Goal: Task Accomplishment & Management: Complete application form

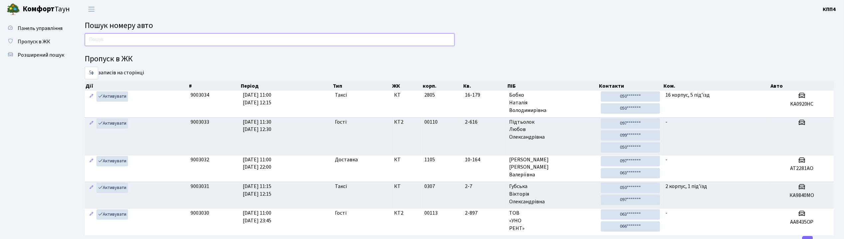
click at [123, 41] on input "text" at bounding box center [270, 39] width 370 height 13
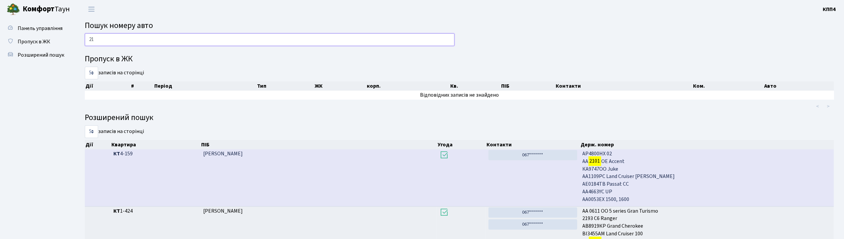
type input "2"
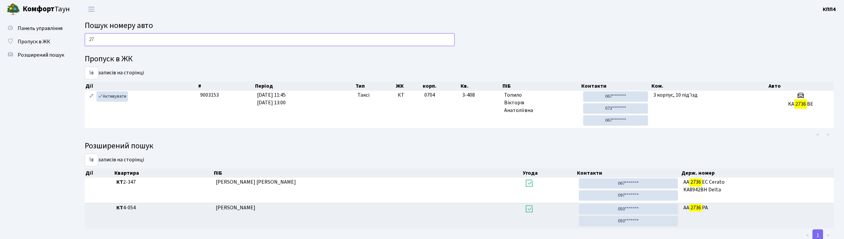
type input "2"
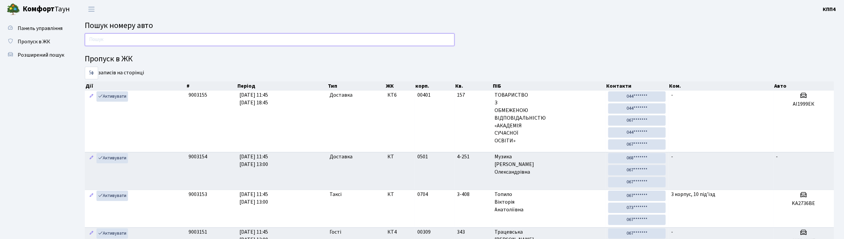
click at [128, 45] on input "text" at bounding box center [270, 39] width 370 height 13
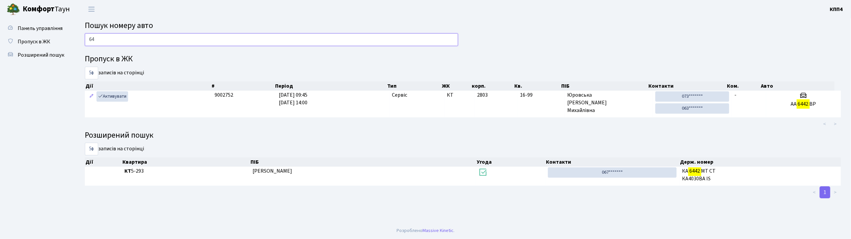
type input "6"
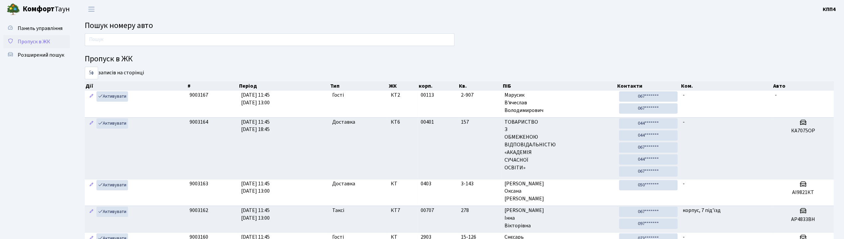
click at [33, 39] on span "Пропуск в ЖК" at bounding box center [34, 41] width 33 height 7
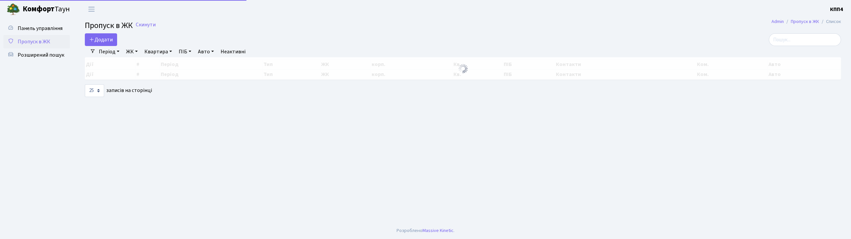
select select "25"
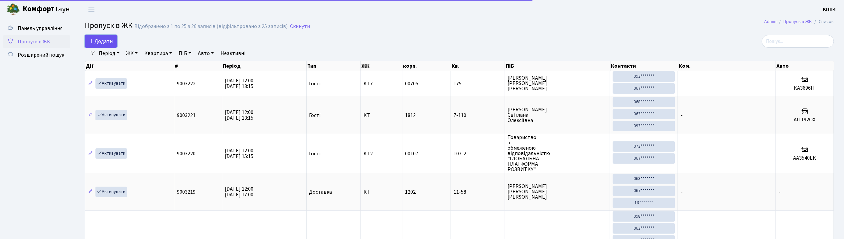
click at [96, 41] on span "Додати" at bounding box center [101, 41] width 24 height 7
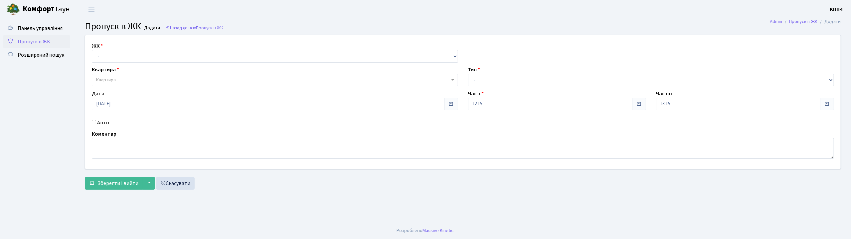
click at [91, 123] on div "Авто" at bounding box center [275, 122] width 376 height 8
click at [96, 124] on div "Авто" at bounding box center [275, 122] width 376 height 8
click at [95, 124] on input "Авто" at bounding box center [94, 122] width 4 height 4
checkbox input "true"
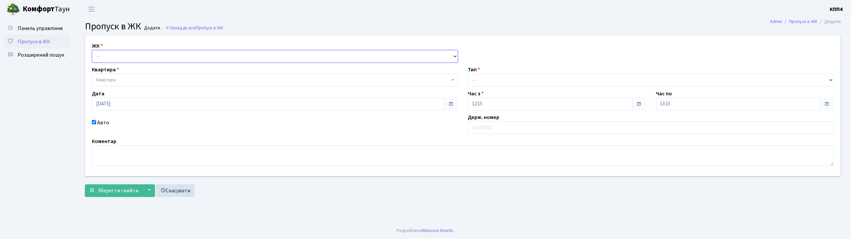
click at [112, 57] on select "- КТ, вул. Регенераторна, 4 КТ2, просп. Соборності, 17 КТ3, вул. Березнева, 16 …" at bounding box center [275, 56] width 366 height 13
select select "271"
click at [92, 50] on select "- КТ, вул. Регенераторна, 4 КТ2, просп. Соборності, 17 КТ3, вул. Березнева, 16 …" at bounding box center [275, 56] width 366 height 13
select select
click at [116, 81] on span "Квартира" at bounding box center [273, 80] width 354 height 7
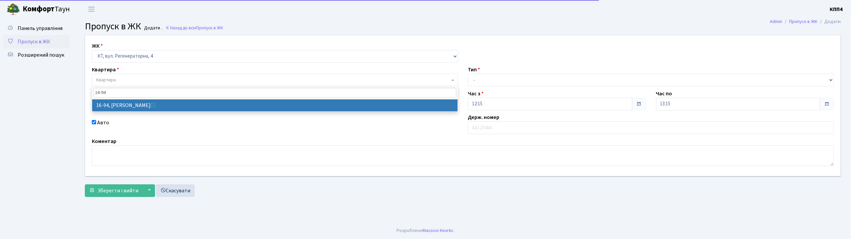
type input "16-94"
select select "8655"
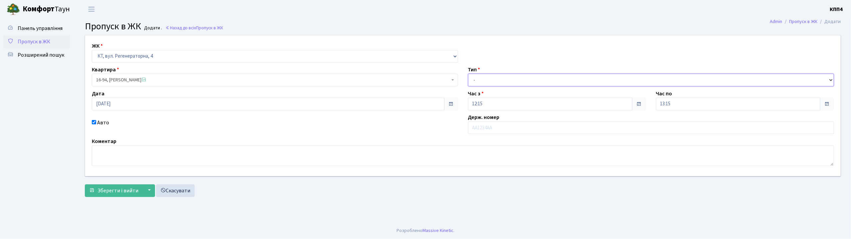
click at [505, 82] on select "- Доставка Таксі Гості Сервіс" at bounding box center [651, 80] width 366 height 13
select select "1"
click at [468, 74] on select "- Доставка Таксі Гості Сервіс" at bounding box center [651, 80] width 366 height 13
click at [118, 196] on button "Зберегти і вийти" at bounding box center [114, 190] width 58 height 13
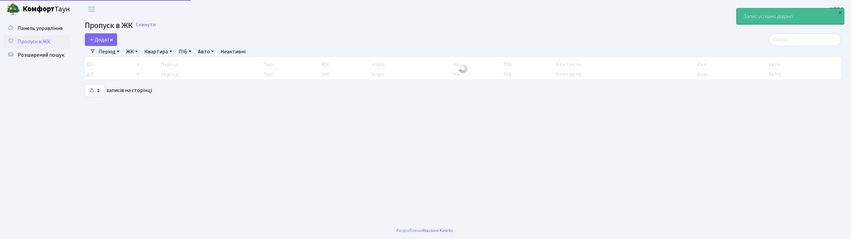
select select "25"
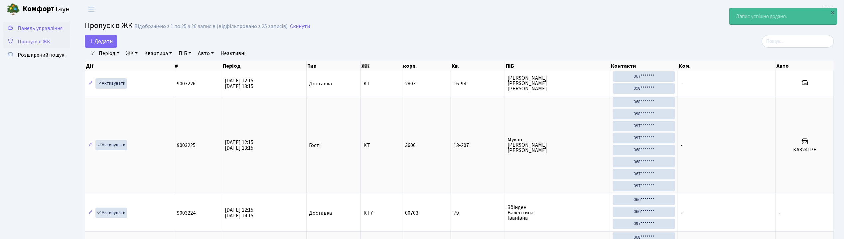
click at [54, 26] on span "Панель управління" at bounding box center [40, 28] width 45 height 7
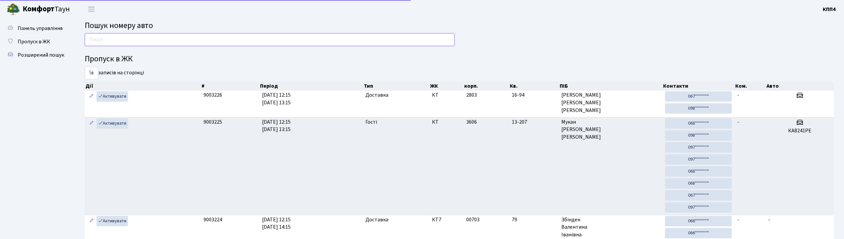
drag, startPoint x: 0, startPoint y: 0, endPoint x: 149, endPoint y: 40, distance: 154.7
click at [149, 40] on input "text" at bounding box center [270, 39] width 370 height 13
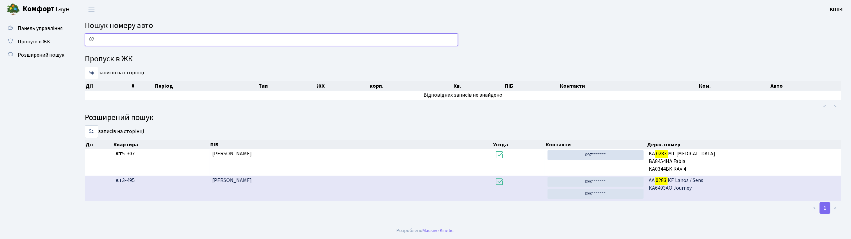
type input "0"
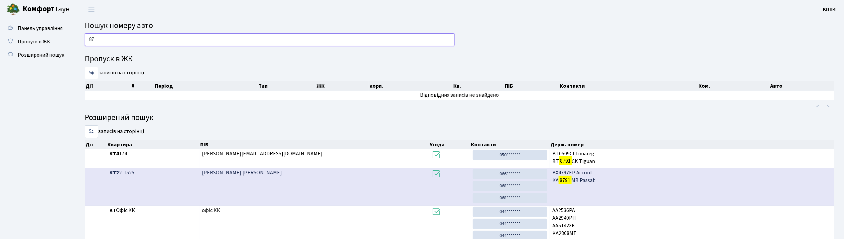
type input "8"
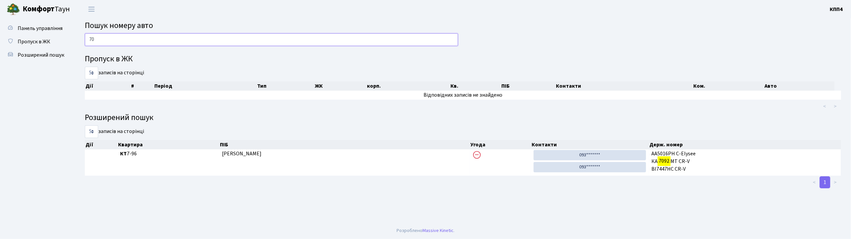
type input "7"
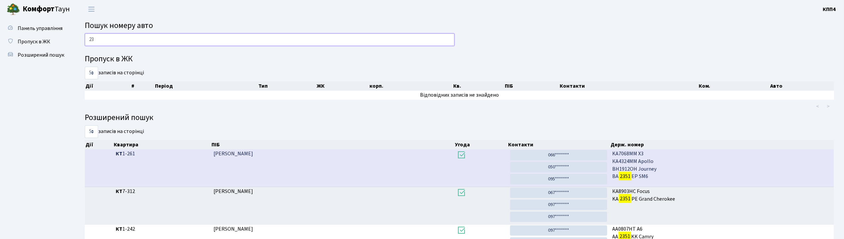
type input "2"
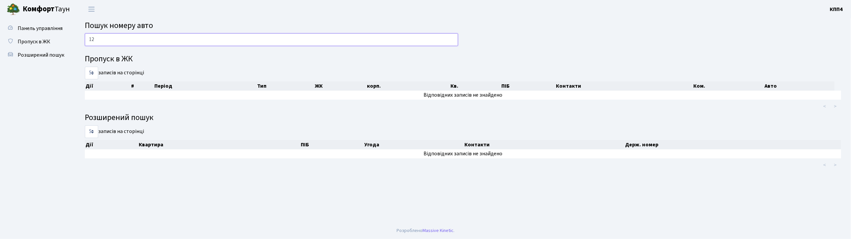
type input "1"
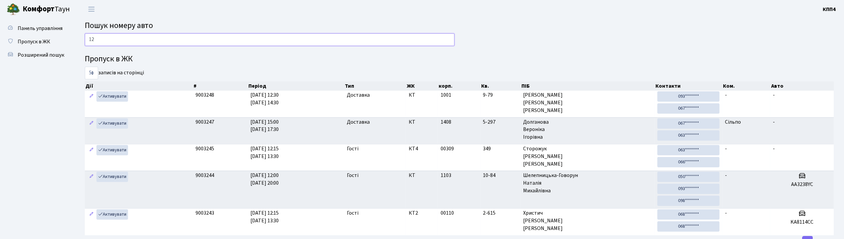
type input "1"
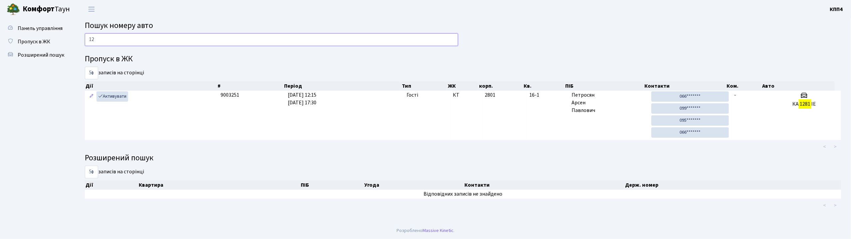
type input "1"
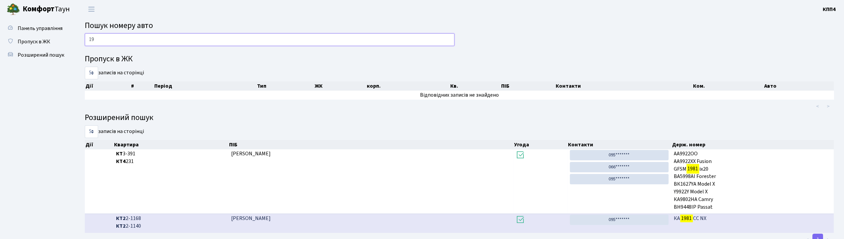
type input "1"
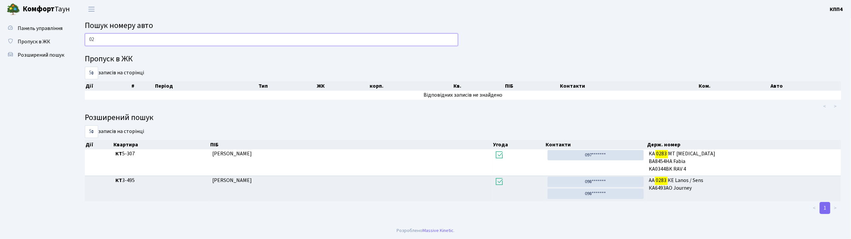
type input "0"
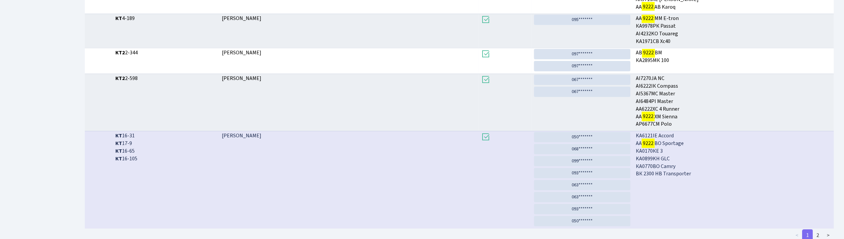
scroll to position [177, 0]
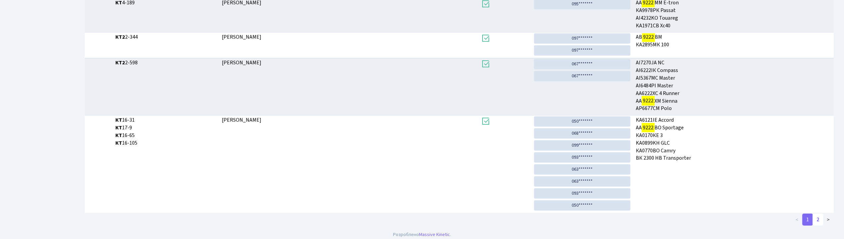
click at [819, 219] on link "2" at bounding box center [818, 219] width 11 height 12
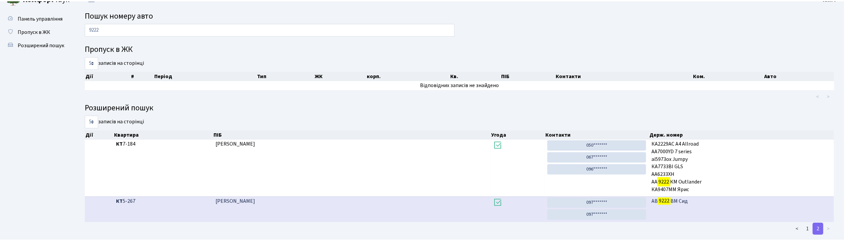
scroll to position [0, 0]
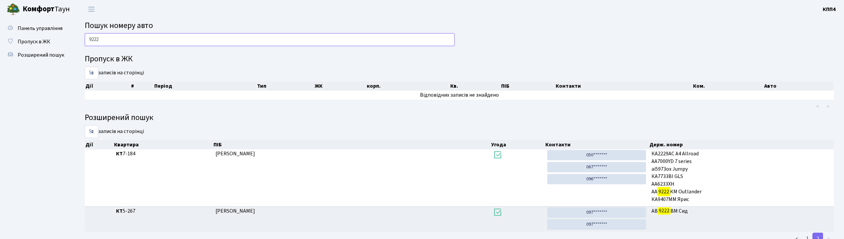
click at [120, 39] on input "9222" at bounding box center [270, 39] width 370 height 13
type input "9"
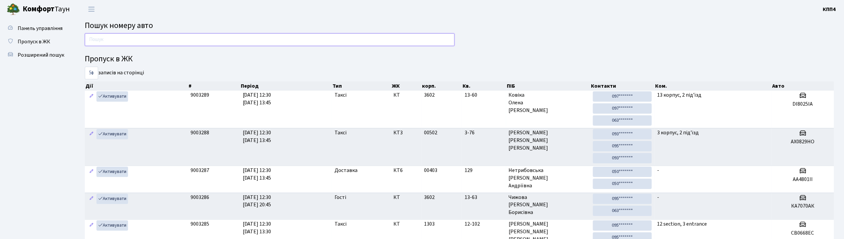
click at [125, 35] on input "text" at bounding box center [270, 39] width 370 height 13
click at [112, 41] on input "text" at bounding box center [270, 39] width 370 height 13
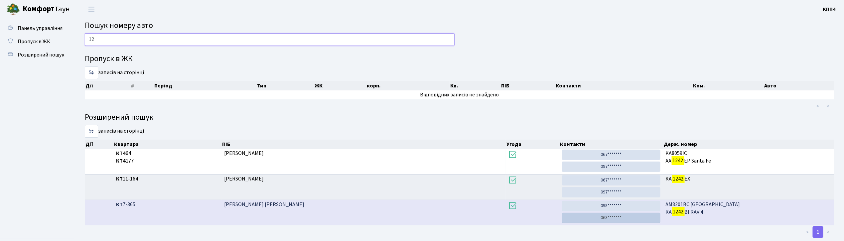
type input "1"
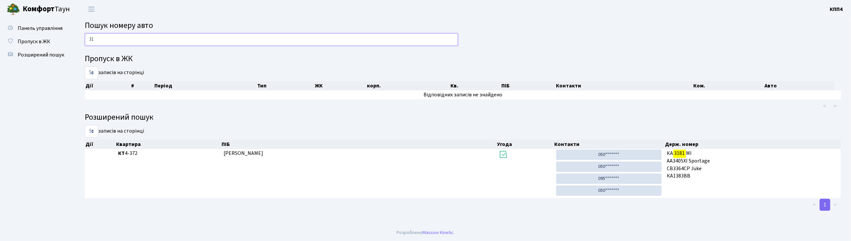
type input "3"
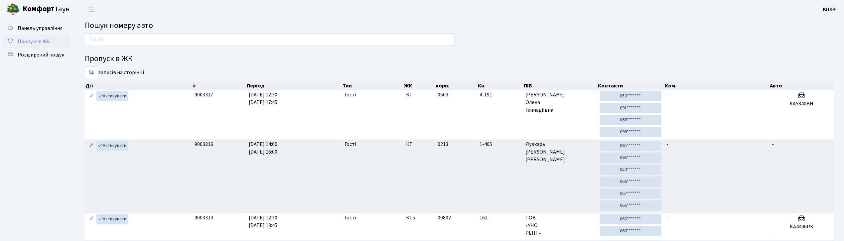
click at [42, 43] on span "Пропуск в ЖК" at bounding box center [34, 41] width 33 height 7
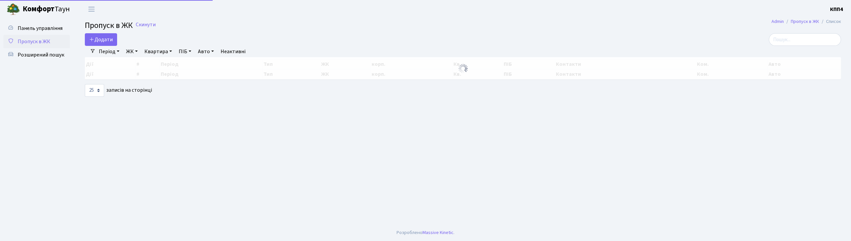
select select "25"
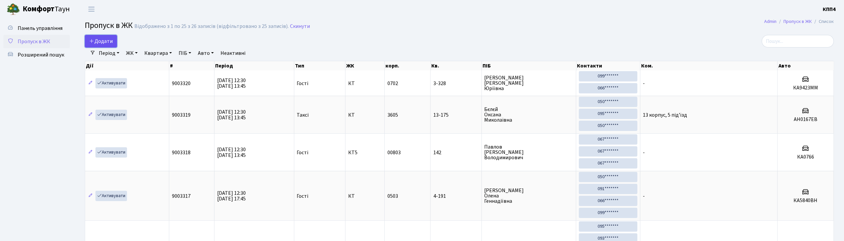
click at [108, 43] on span "Додати" at bounding box center [101, 41] width 24 height 7
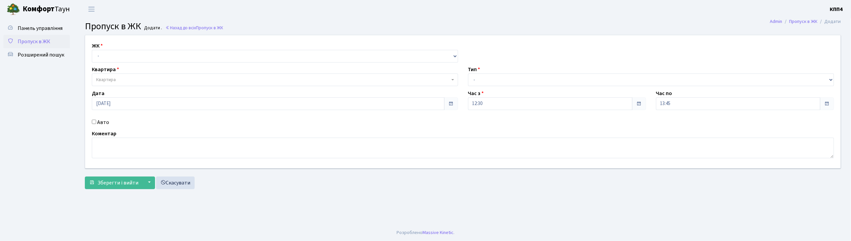
click at [94, 120] on input "Авто" at bounding box center [94, 122] width 4 height 4
checkbox input "true"
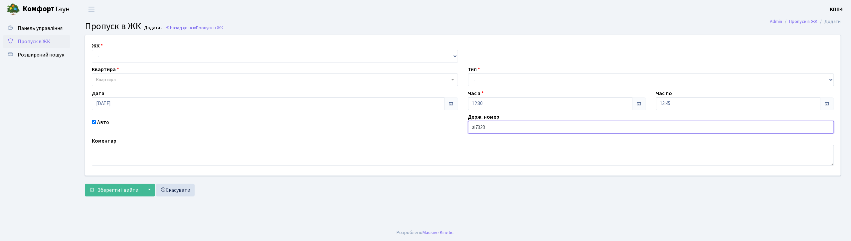
type input "АІ7328МР"
click at [108, 56] on select "- КТ, вул. Регенераторна, 4 КТ2, просп. Соборності, 17 КТ3, вул. Березнева, 16 …" at bounding box center [275, 56] width 366 height 13
select select "271"
click at [92, 50] on select "- КТ, вул. Регенераторна, 4 КТ2, просп. [STREET_ADDRESS] [STREET_ADDRESS] [PERS…" at bounding box center [275, 56] width 366 height 13
select select
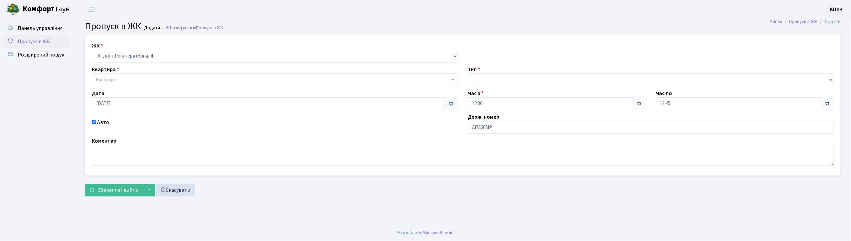
click at [112, 79] on span "Квартира" at bounding box center [106, 80] width 20 height 7
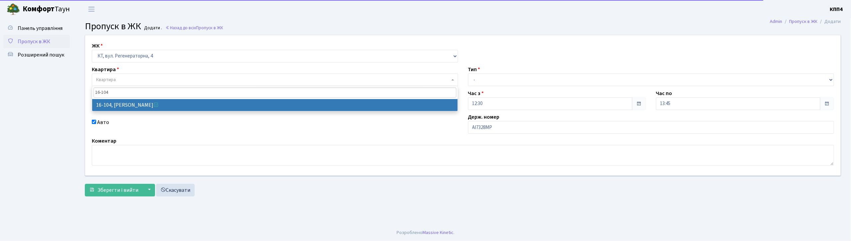
type input "16-104"
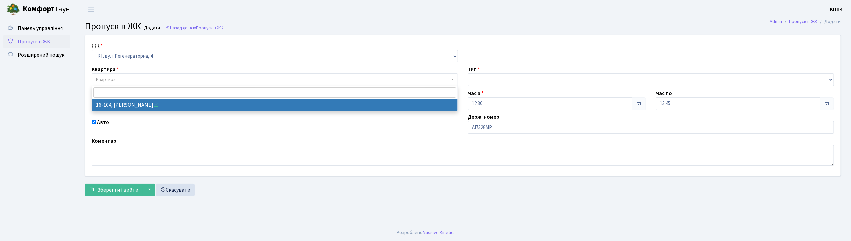
select select "8665"
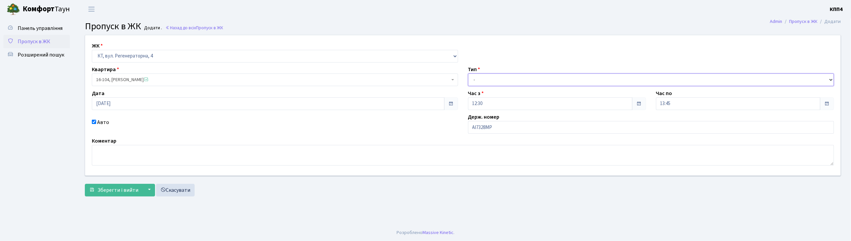
click at [470, 75] on select "- Доставка Таксі Гості Сервіс" at bounding box center [651, 80] width 366 height 13
select select "2"
click at [468, 74] on select "- Доставка Таксі Гості Сервіс" at bounding box center [651, 80] width 366 height 13
click at [130, 193] on span "Зберегти і вийти" at bounding box center [117, 190] width 41 height 7
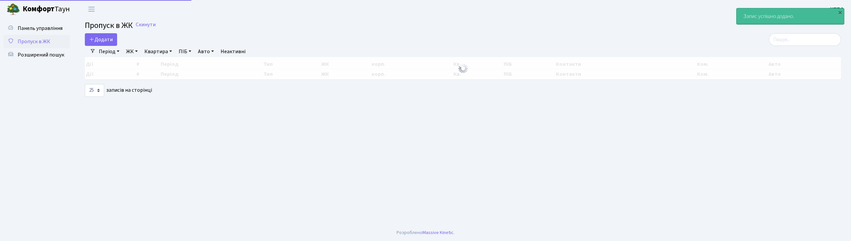
select select "25"
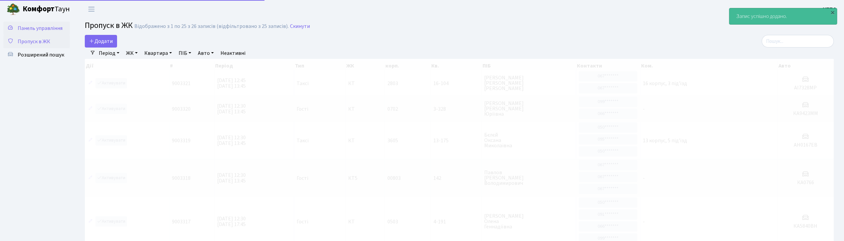
click at [39, 27] on span "Панель управління" at bounding box center [40, 28] width 45 height 7
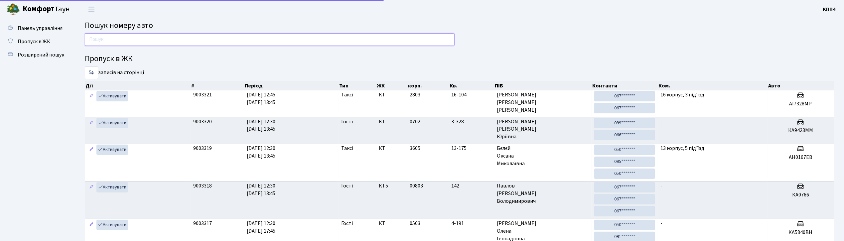
click at [102, 44] on input "text" at bounding box center [270, 39] width 370 height 13
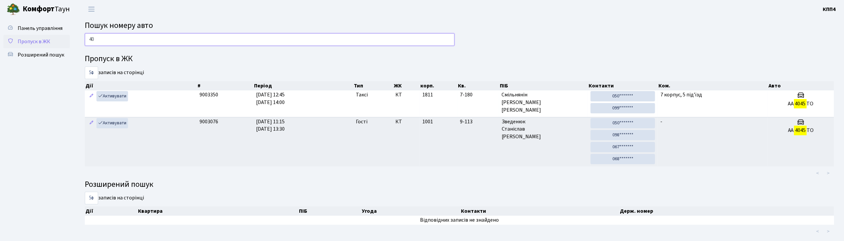
type input "4"
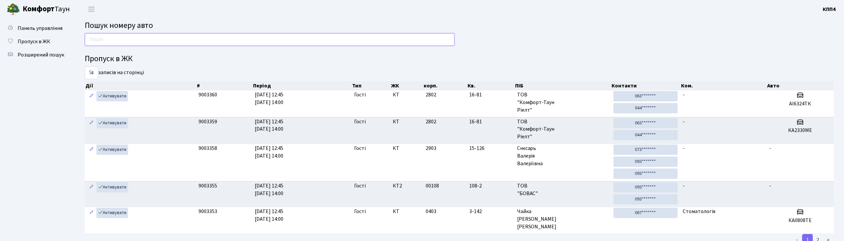
click at [219, 38] on input "text" at bounding box center [270, 39] width 370 height 13
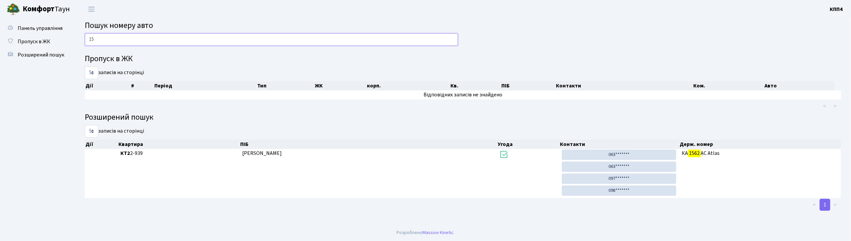
type input "1"
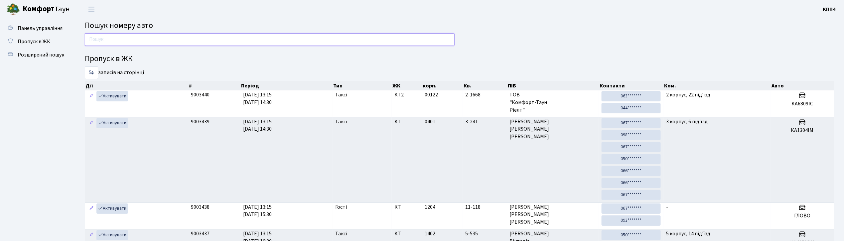
drag, startPoint x: 201, startPoint y: 42, endPoint x: 212, endPoint y: 10, distance: 33.9
click at [201, 39] on input "text" at bounding box center [270, 39] width 370 height 13
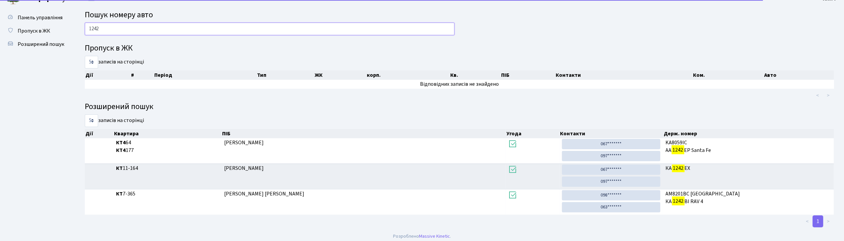
scroll to position [15, 0]
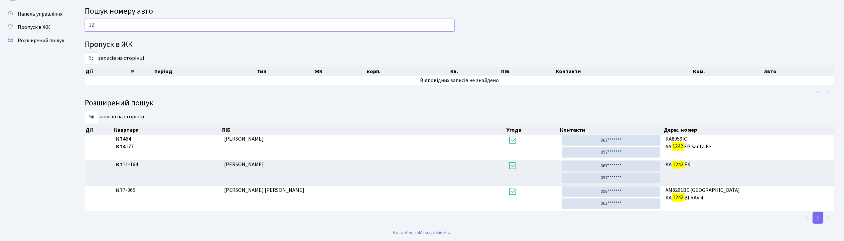
type input "1"
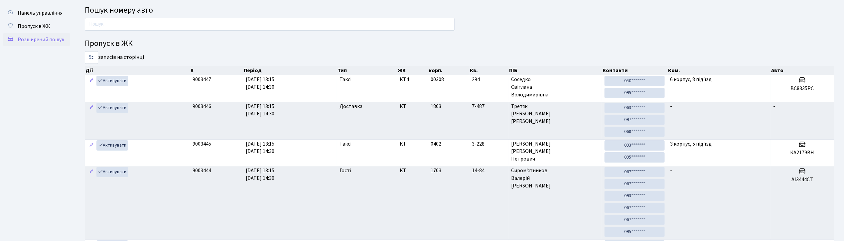
click at [42, 36] on span "Розширений пошук" at bounding box center [41, 39] width 47 height 7
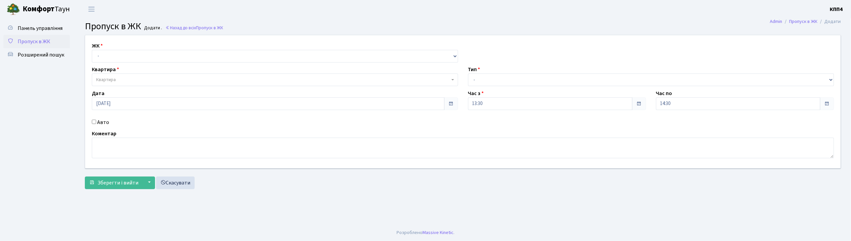
drag, startPoint x: 91, startPoint y: 120, endPoint x: 101, endPoint y: 118, distance: 10.2
click at [91, 120] on div "Авто" at bounding box center [275, 122] width 376 height 8
click at [94, 122] on input "Авто" at bounding box center [94, 122] width 4 height 4
checkbox input "true"
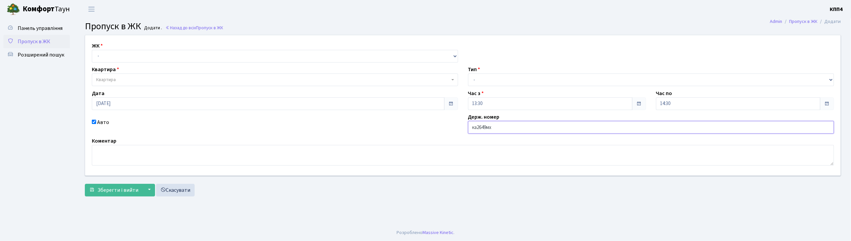
type input "[DEMOGRAPHIC_DATA]"
click at [140, 56] on select "- КТ, вул. Регенераторна, 4 КТ2, просп. [STREET_ADDRESS] [STREET_ADDRESS] [PERS…" at bounding box center [275, 56] width 366 height 13
select select "271"
click at [92, 50] on select "- КТ, вул. Регенераторна, 4 КТ2, просп. [STREET_ADDRESS] [STREET_ADDRESS] [PERS…" at bounding box center [275, 56] width 366 height 13
select select
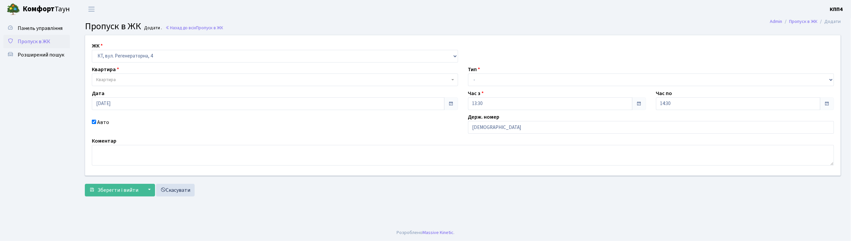
click at [141, 83] on span "Квартира" at bounding box center [273, 80] width 354 height 7
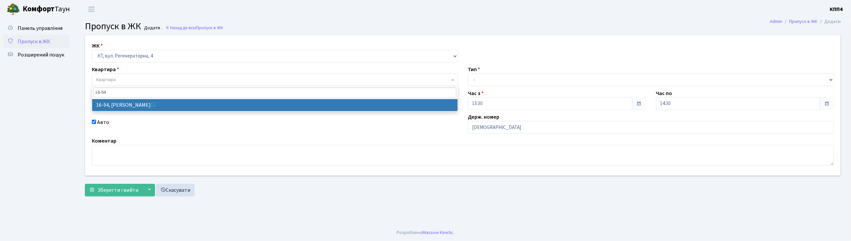
type input "16-94"
select select "8655"
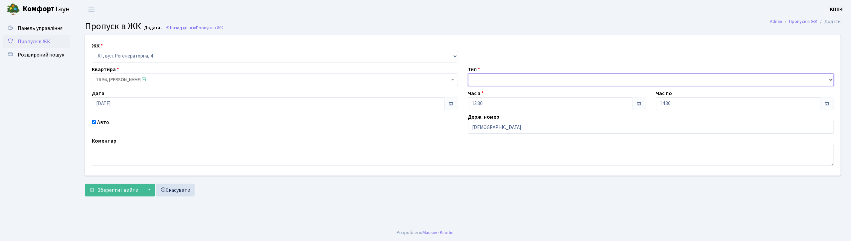
click at [507, 80] on select "- Доставка Таксі Гості Сервіс" at bounding box center [651, 80] width 366 height 13
select select "3"
click at [468, 74] on select "- Доставка Таксі Гості Сервіс" at bounding box center [651, 80] width 366 height 13
click at [108, 189] on span "Зберегти і вийти" at bounding box center [117, 190] width 41 height 7
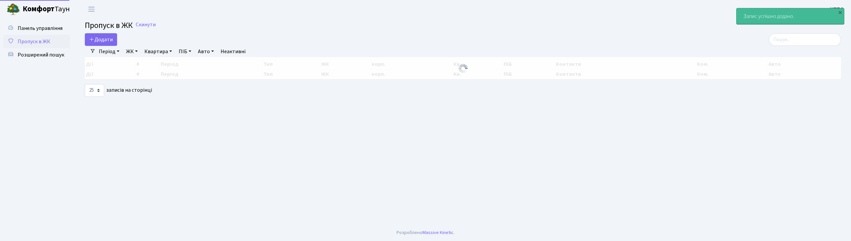
select select "25"
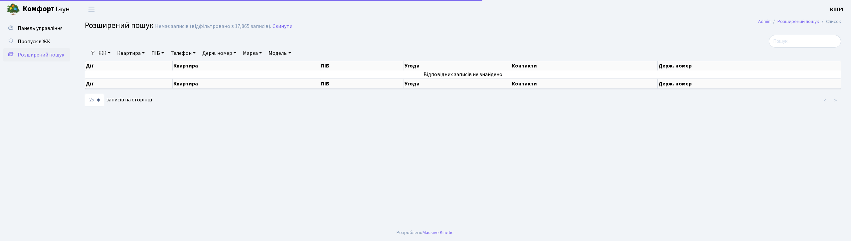
select select "25"
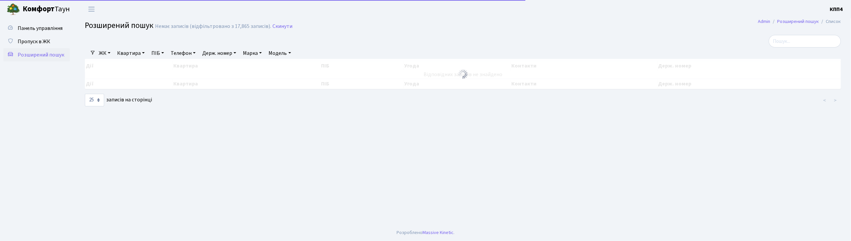
click at [126, 53] on link "Квартира" at bounding box center [130, 53] width 33 height 11
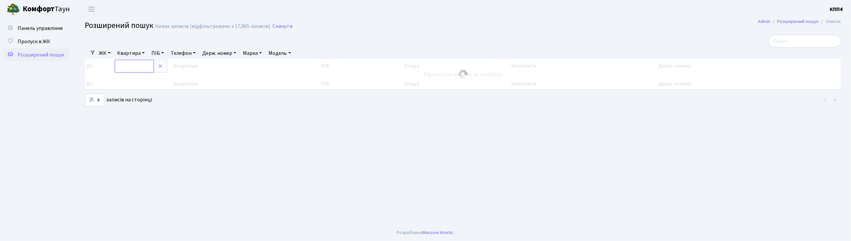
click at [130, 68] on input "text" at bounding box center [134, 66] width 39 height 13
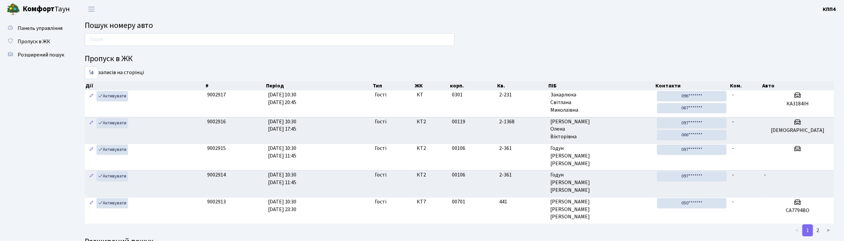
click at [307, 40] on input "text" at bounding box center [270, 39] width 370 height 13
click at [204, 38] on input "text" at bounding box center [270, 39] width 370 height 13
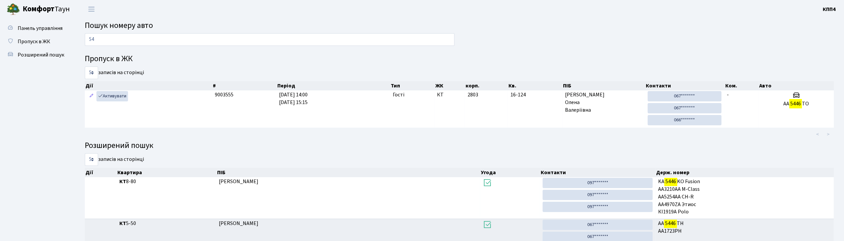
type input "5"
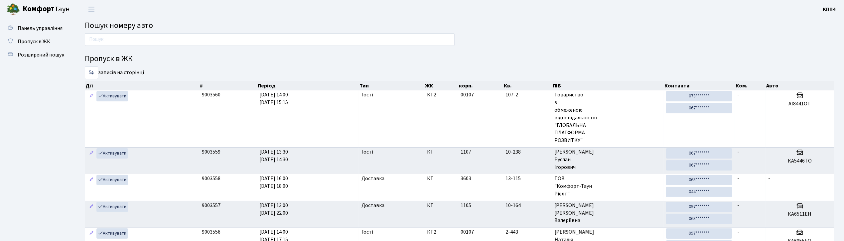
click at [183, 40] on input "text" at bounding box center [270, 39] width 370 height 13
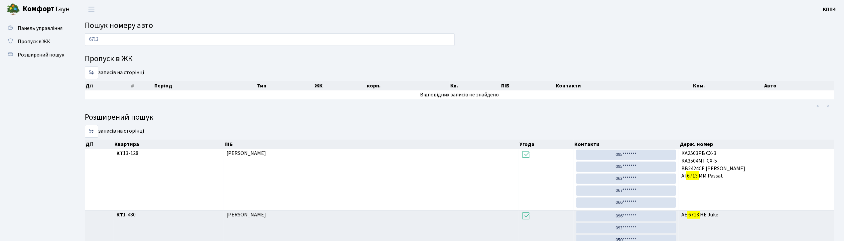
click at [285, 46] on div "6713" at bounding box center [270, 41] width 380 height 16
click at [294, 35] on input "6713" at bounding box center [270, 39] width 370 height 13
click at [274, 38] on input "6713" at bounding box center [270, 39] width 370 height 13
type input "6"
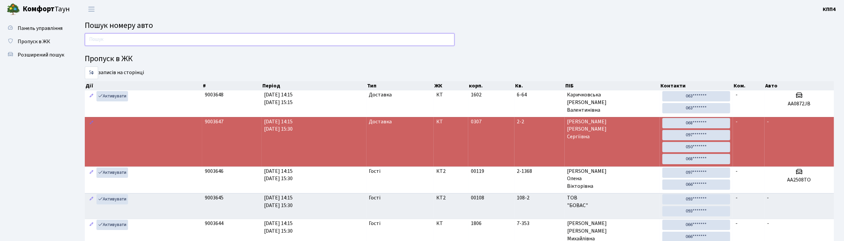
click at [128, 39] on input "text" at bounding box center [270, 39] width 370 height 13
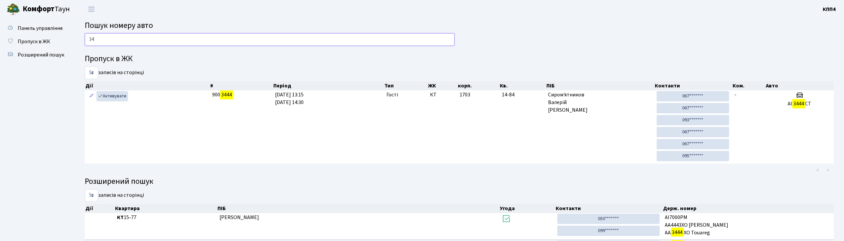
type input "3"
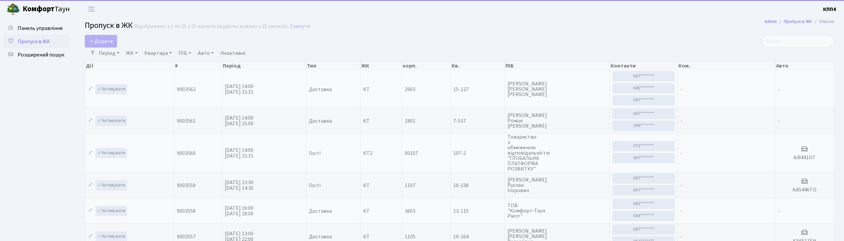
select select "25"
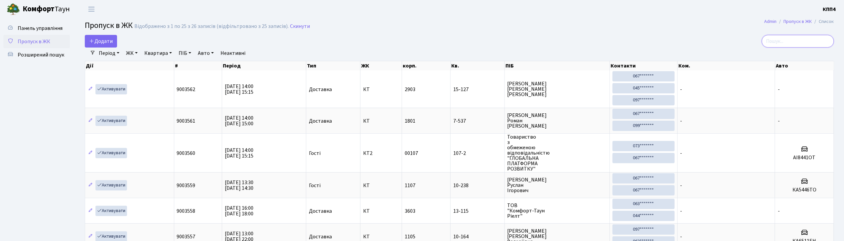
click at [802, 45] on input "search" at bounding box center [798, 41] width 72 height 13
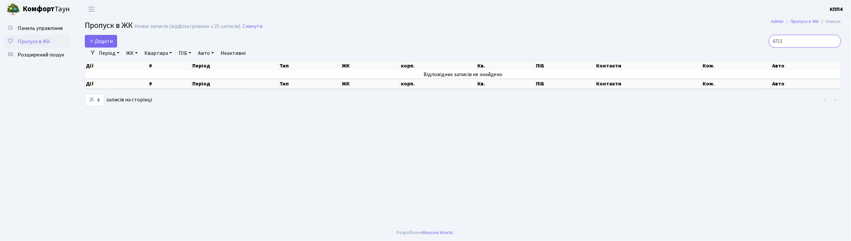
type input "6713"
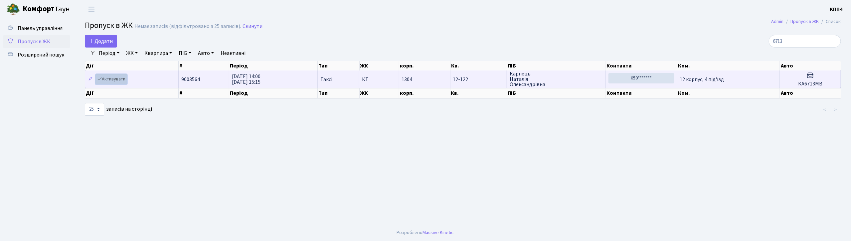
click at [123, 83] on div "Дії # Період Тип ЖК корп. Кв. ПІБ Контакти Ком. Авто Дії # Період Тип ЖК корп. …" at bounding box center [463, 80] width 766 height 42
click at [116, 83] on link "Активувати" at bounding box center [111, 79] width 32 height 10
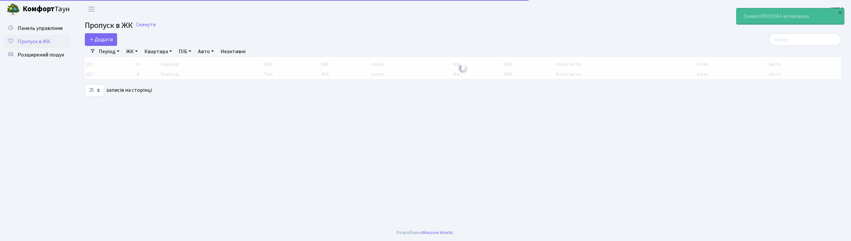
select select "25"
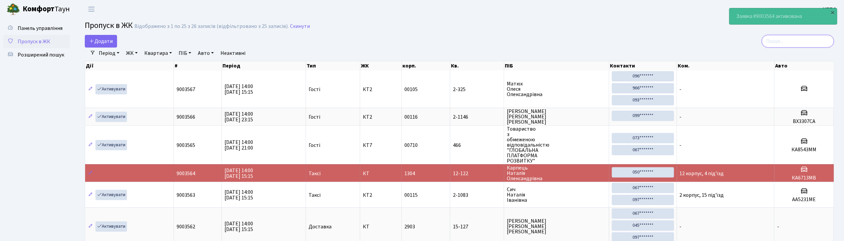
click at [791, 43] on input "search" at bounding box center [798, 41] width 72 height 13
